Goal: Task Accomplishment & Management: Manage account settings

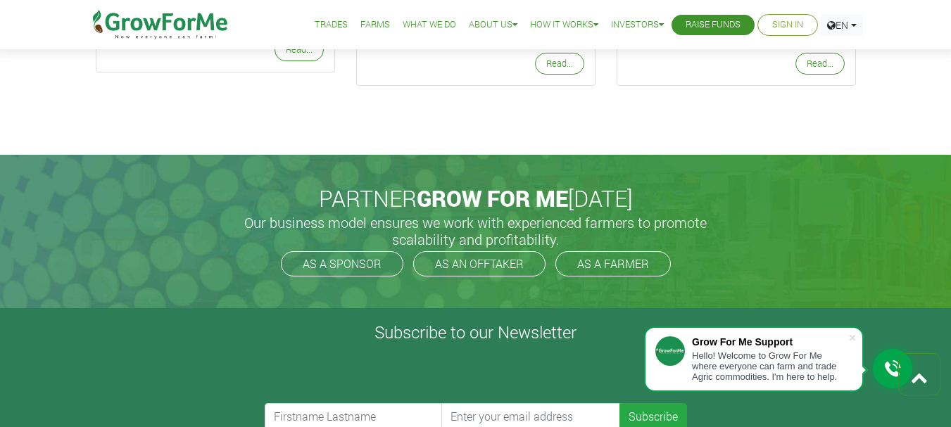
scroll to position [2817, 0]
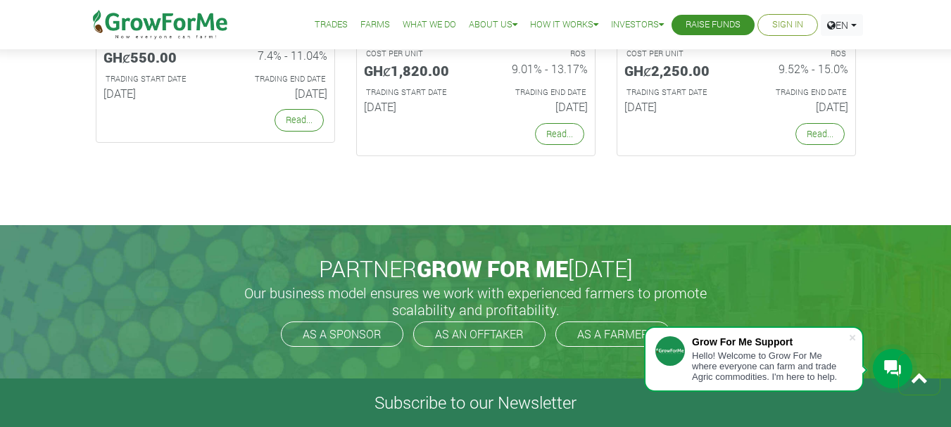
click at [788, 22] on link "Sign In" at bounding box center [787, 25] width 31 height 15
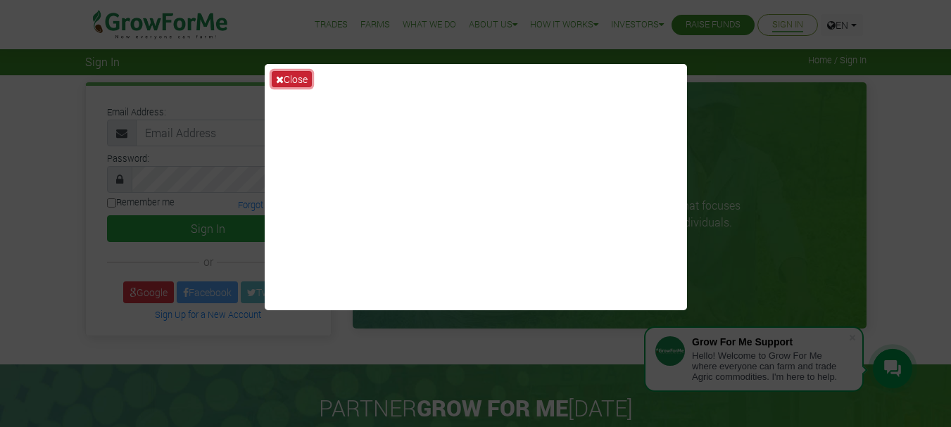
click at [308, 76] on button "Close" at bounding box center [292, 79] width 40 height 16
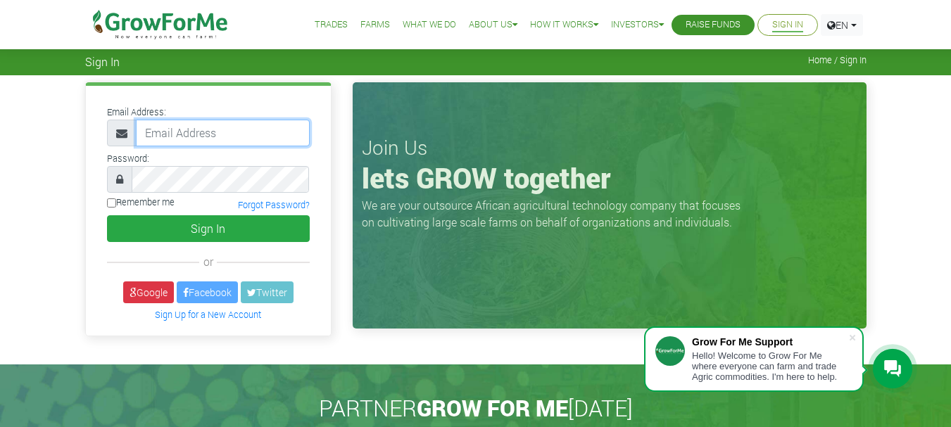
click at [206, 136] on input "email" at bounding box center [223, 133] width 174 height 27
type input "NAPHTALIDWOMOH@GMAIL.COM"
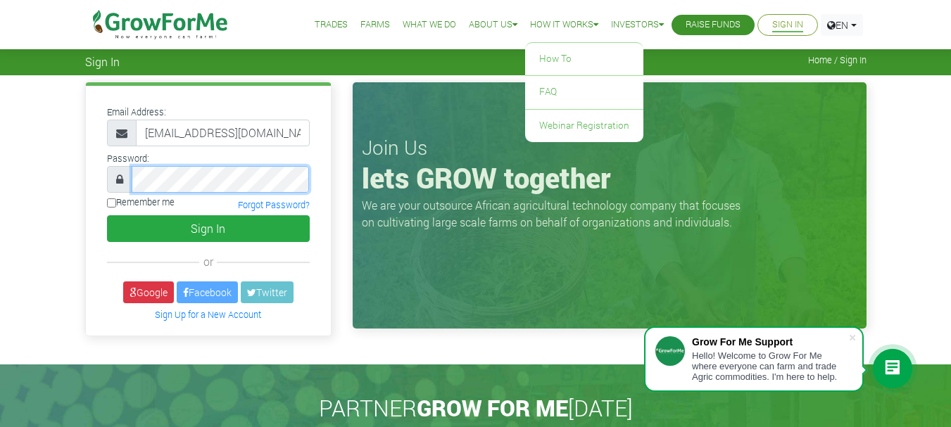
click at [107, 215] on button "Sign In" at bounding box center [208, 228] width 203 height 27
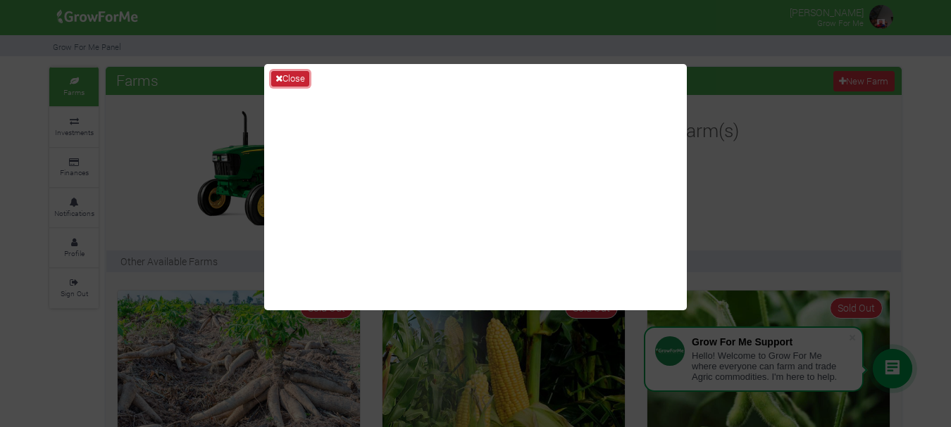
click at [291, 78] on button "Close" at bounding box center [290, 78] width 38 height 15
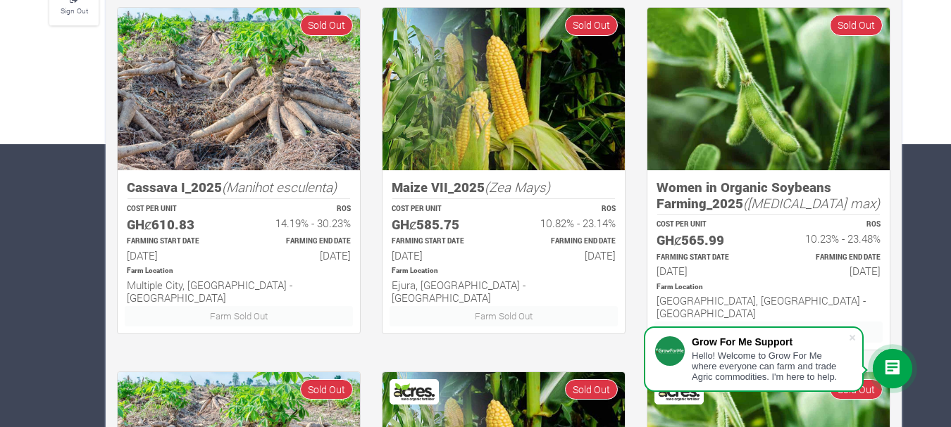
scroll to position [258, 0]
